Goal: Task Accomplishment & Management: Use online tool/utility

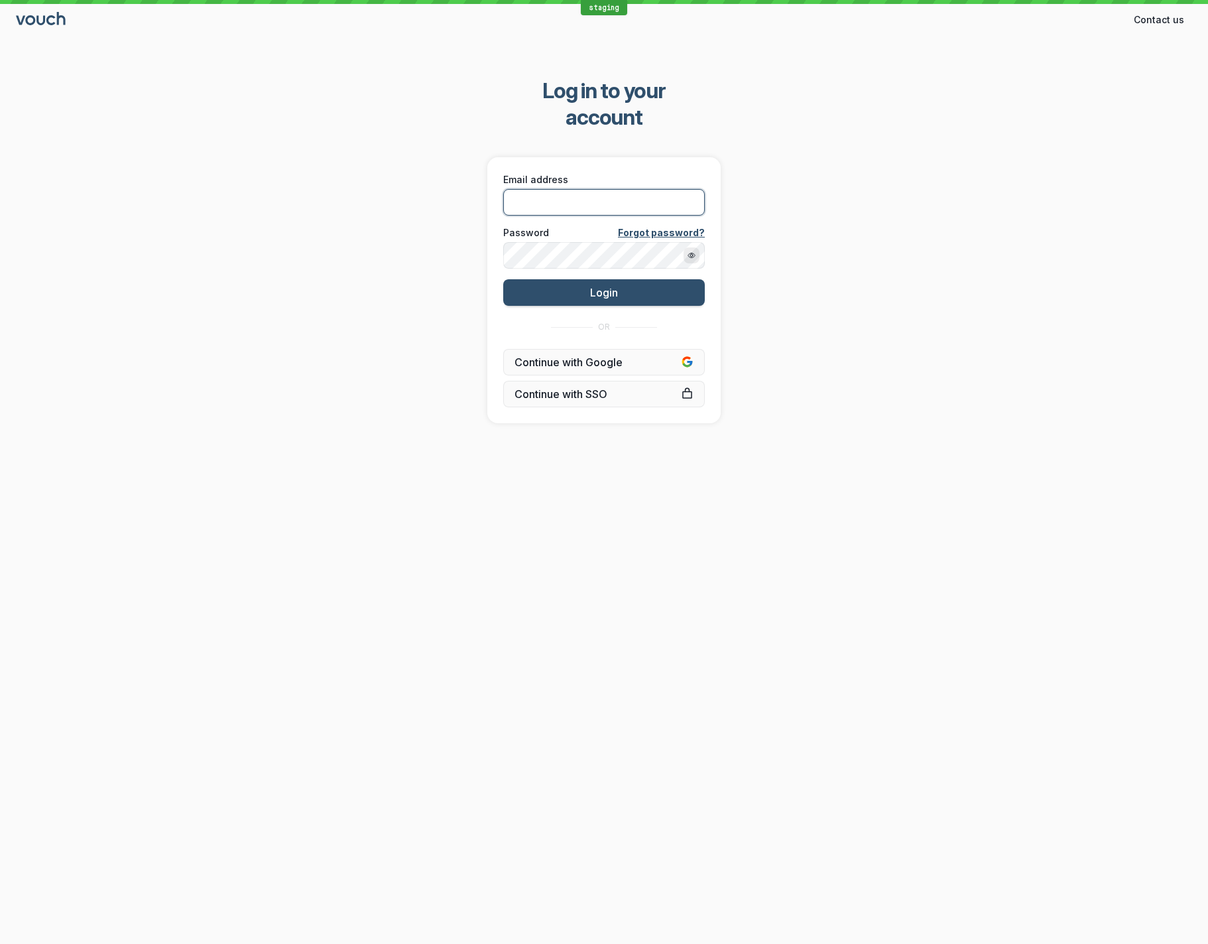
click at [653, 189] on input "Email address" at bounding box center [604, 202] width 202 height 27
type input "shez+stagingproblemreproduction@vouchfor.com"
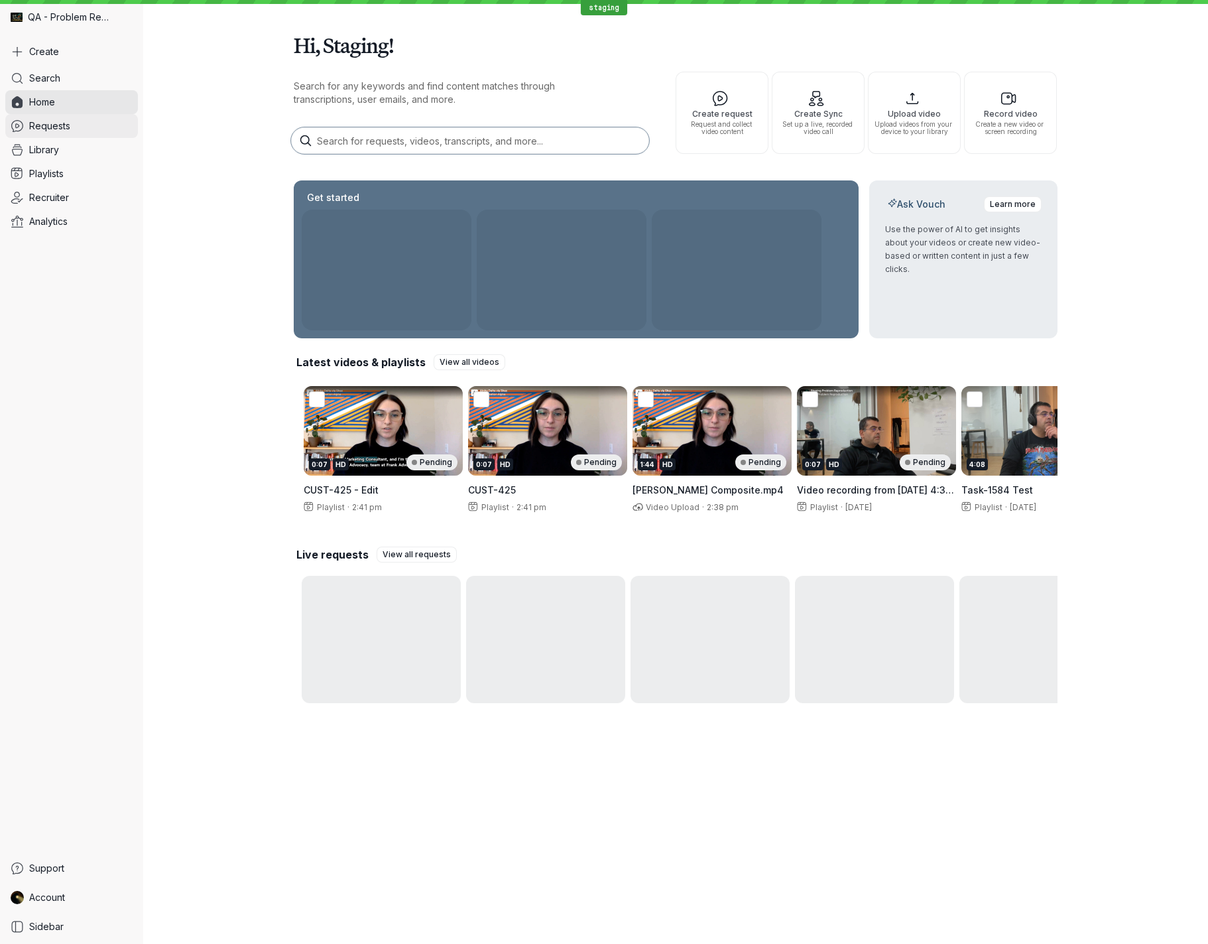
click at [72, 126] on link "Requests" at bounding box center [71, 126] width 133 height 24
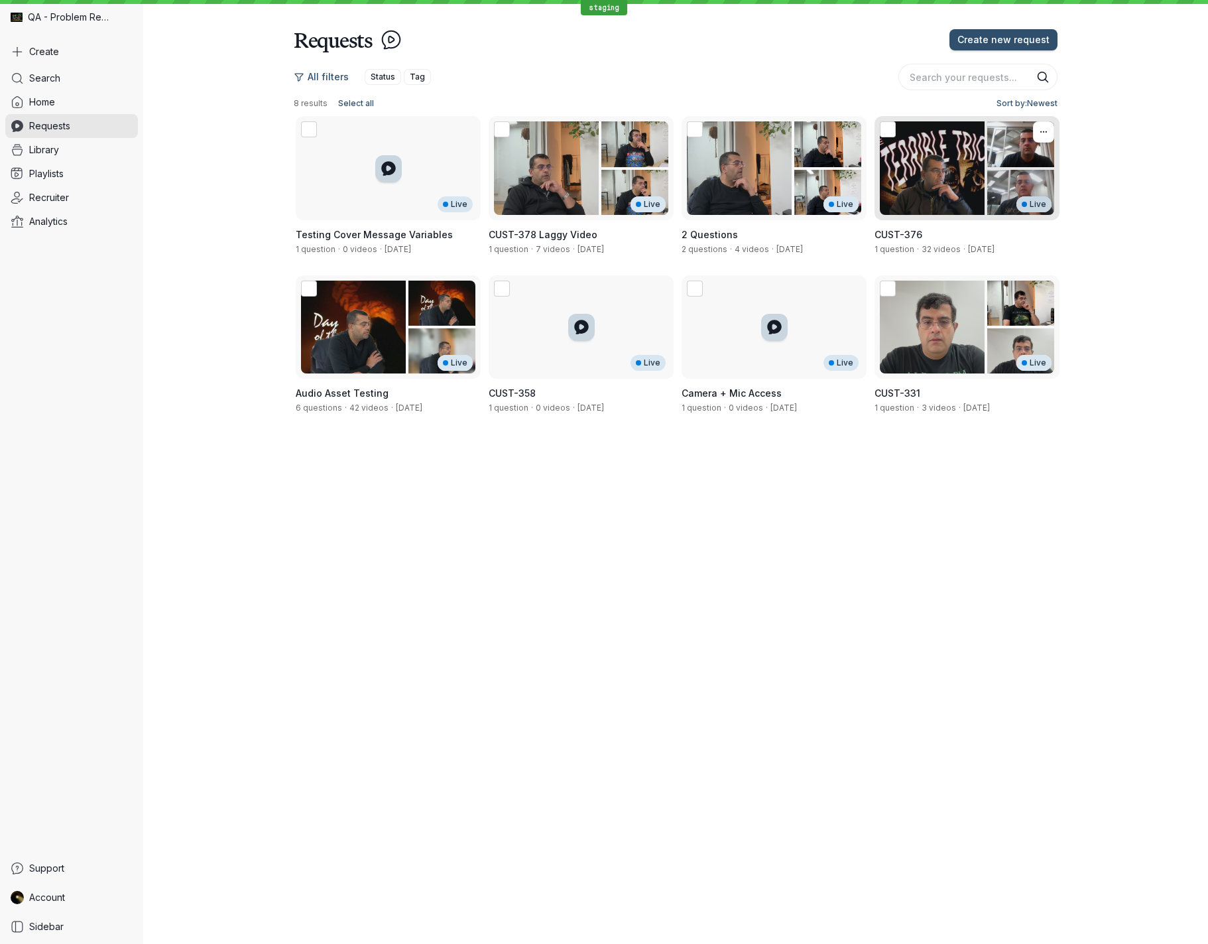
click at [969, 180] on div "Live" at bounding box center [967, 168] width 185 height 104
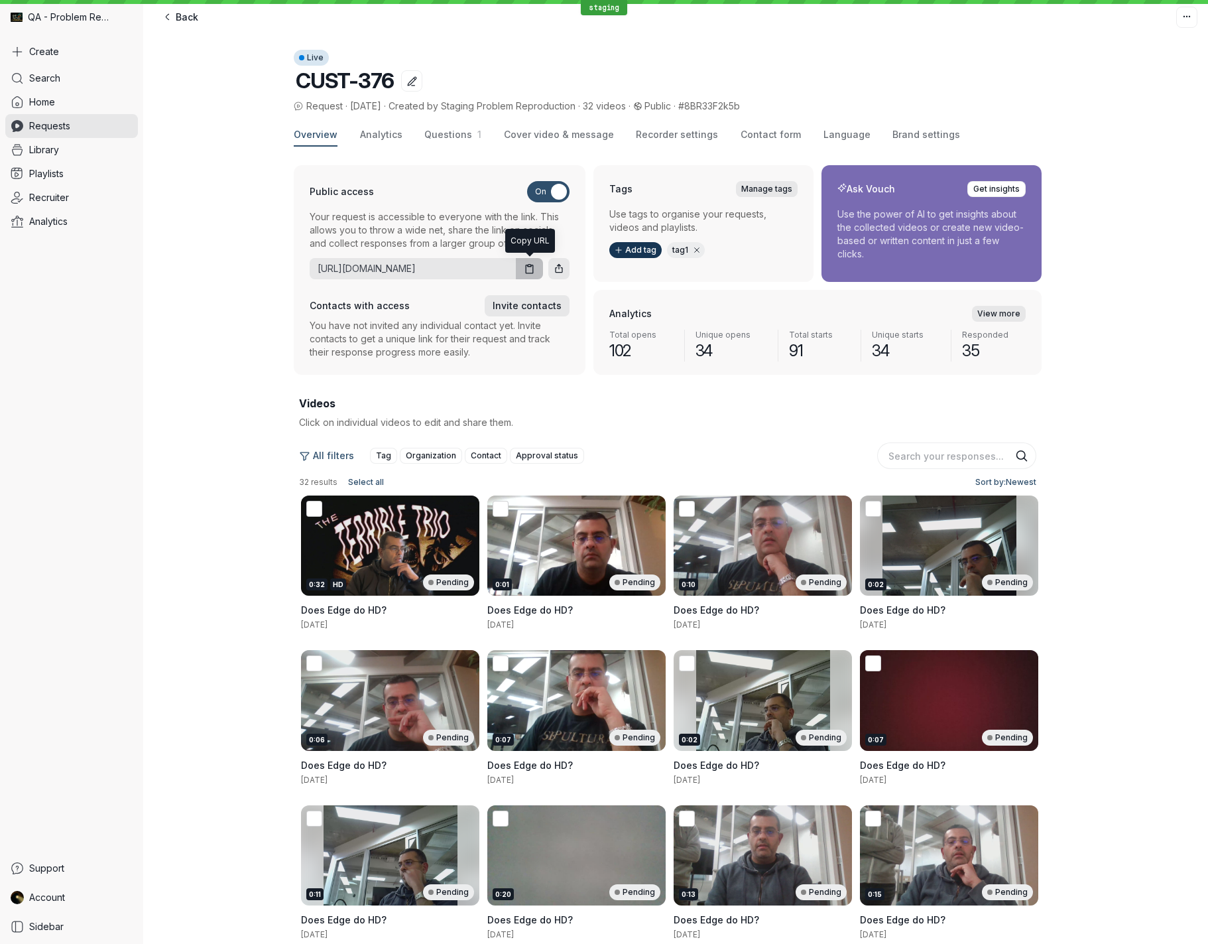
click at [528, 271] on icon "button" at bounding box center [529, 268] width 11 height 11
click at [1166, 322] on div "Overview Analytics Questions 1 Cover video & message Recorder settings Contact …" at bounding box center [675, 643] width 1065 height 1061
